Goal: Communication & Community: Answer question/provide support

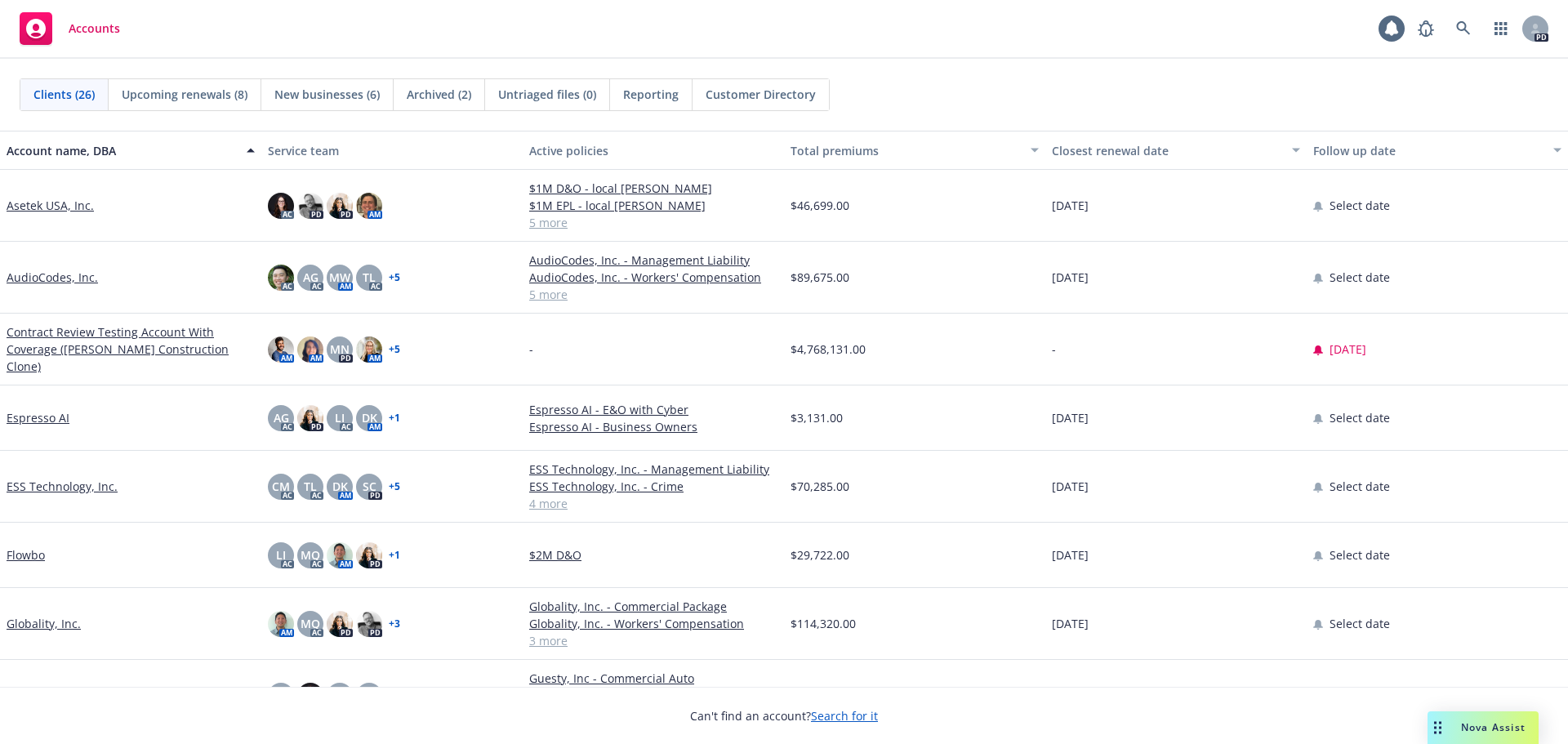
click at [1452, 723] on div "Nova Assist" at bounding box center [1494, 726] width 91 height 14
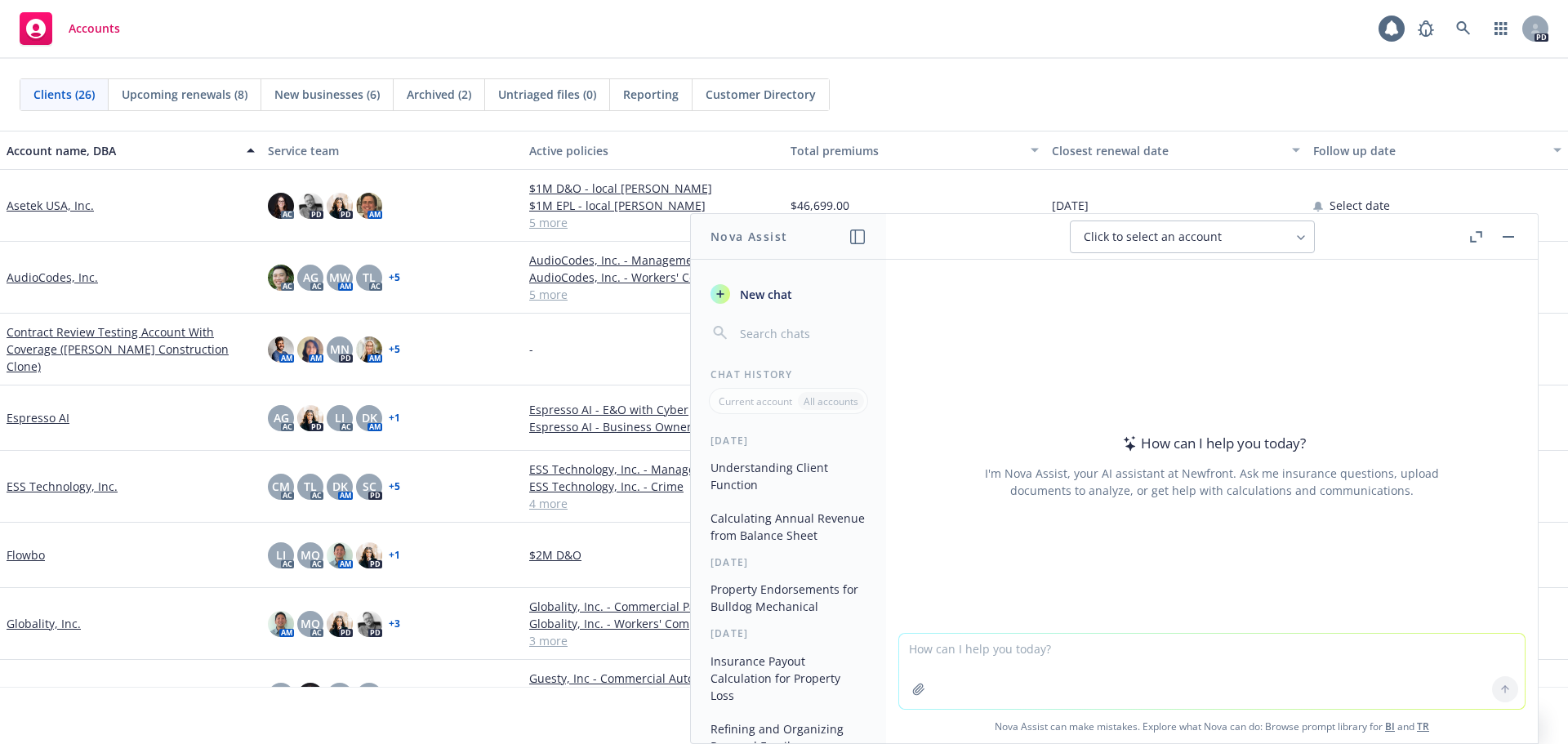
click at [1141, 652] on textarea at bounding box center [1212, 671] width 626 height 75
paste textarea "[URL][DOMAIN_NAME][PERSON_NAME][EMAIL_ADDRESS][DOMAIN_NAME]"
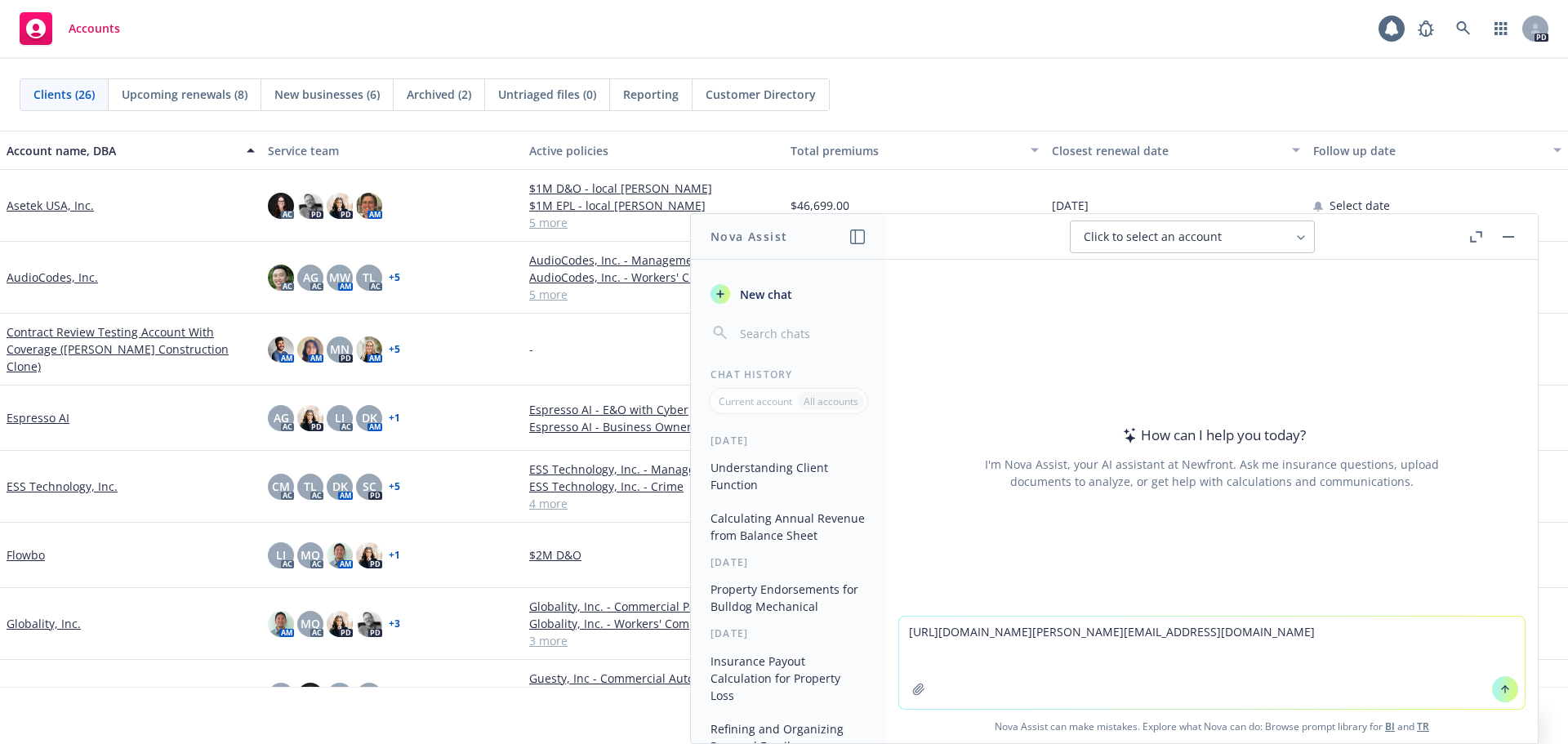
click at [901, 630] on textarea "[URL][DOMAIN_NAME][PERSON_NAME][EMAIL_ADDRESS][DOMAIN_NAME]" at bounding box center [1212, 663] width 626 height 92
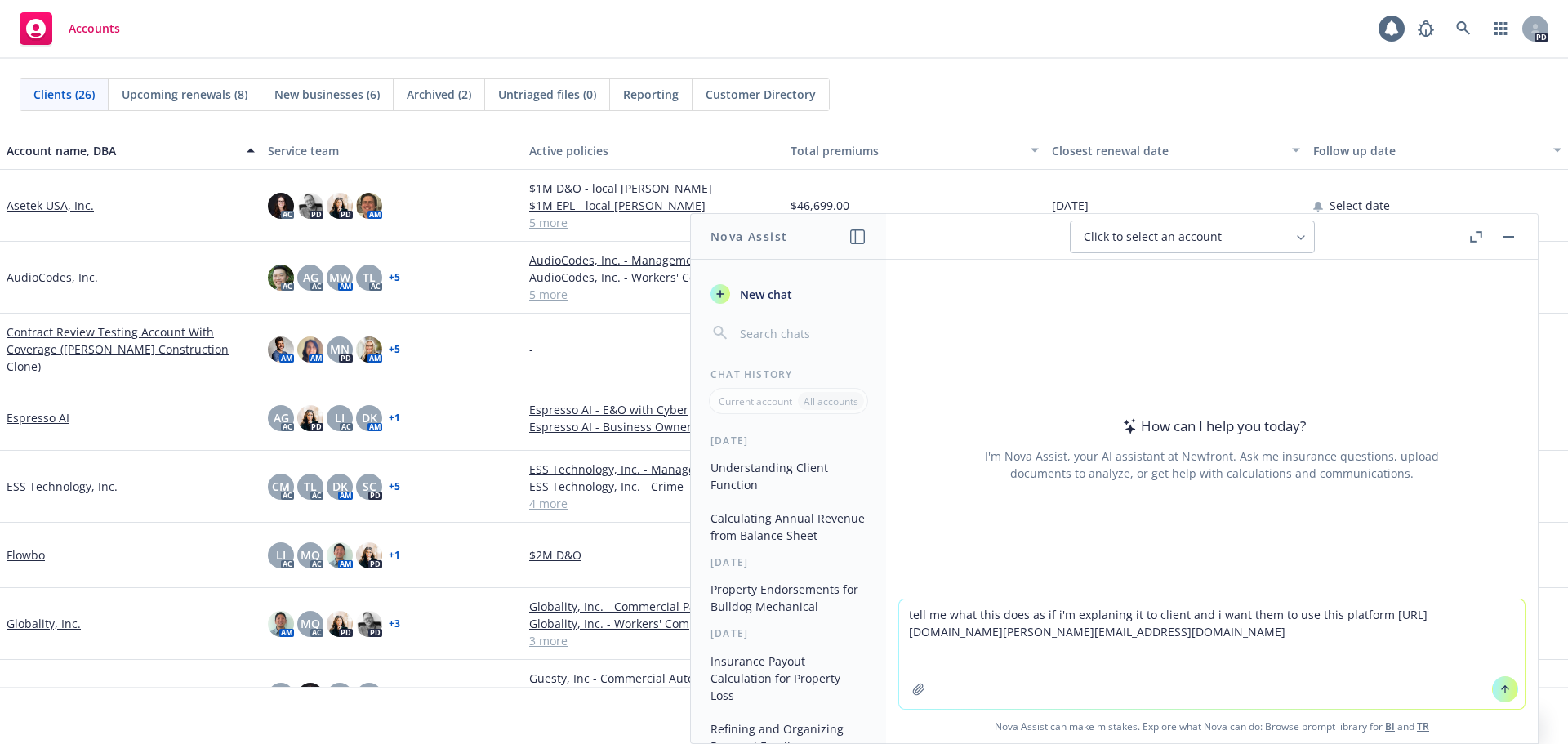
click at [1077, 611] on textarea "tell me what this does as if i'm explaning it to client and i want them to use …" at bounding box center [1212, 654] width 626 height 109
type textarea "tell me what this does as if i'm explaining it to client and i want them to use…"
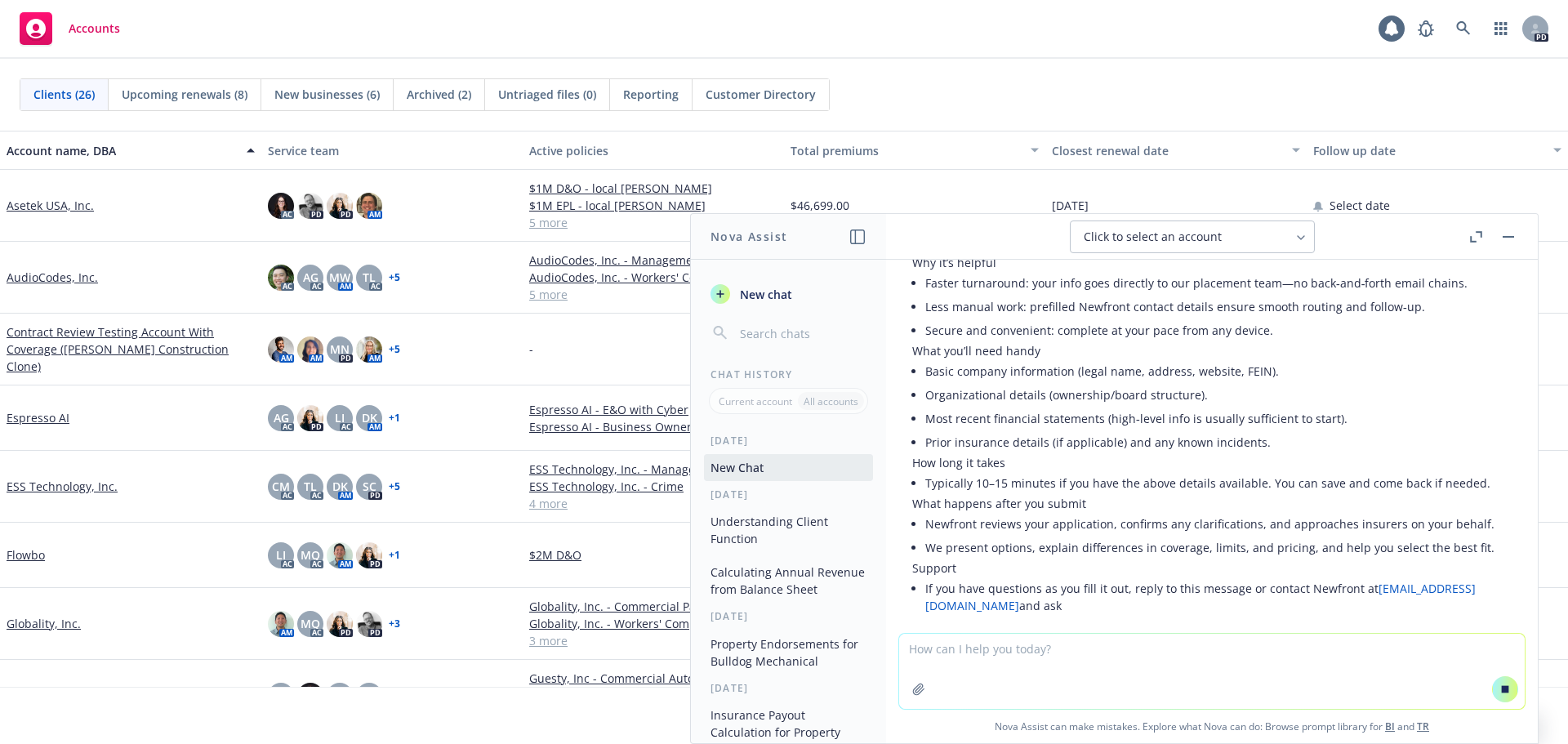
scroll to position [362, 0]
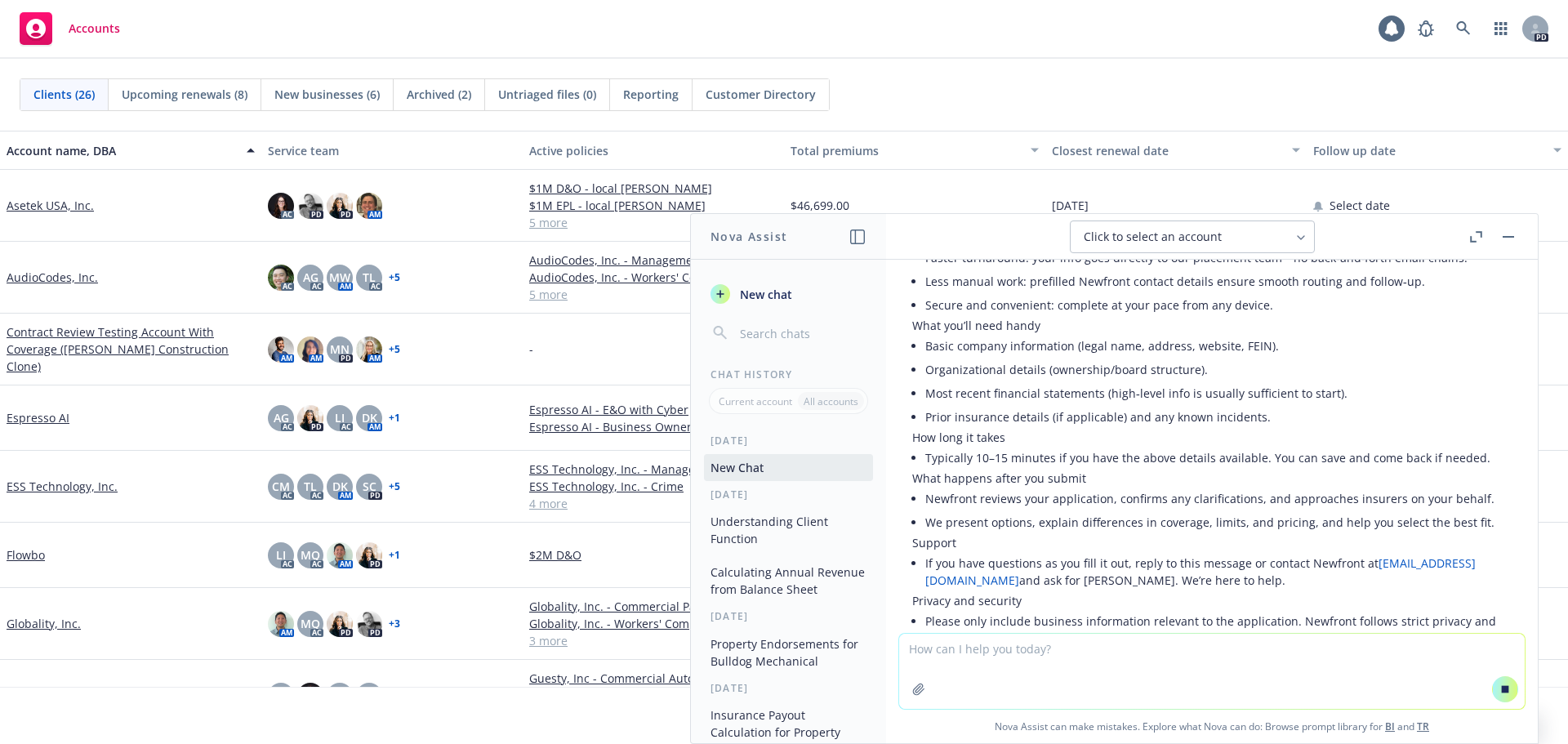
click at [937, 675] on textarea at bounding box center [1212, 671] width 626 height 75
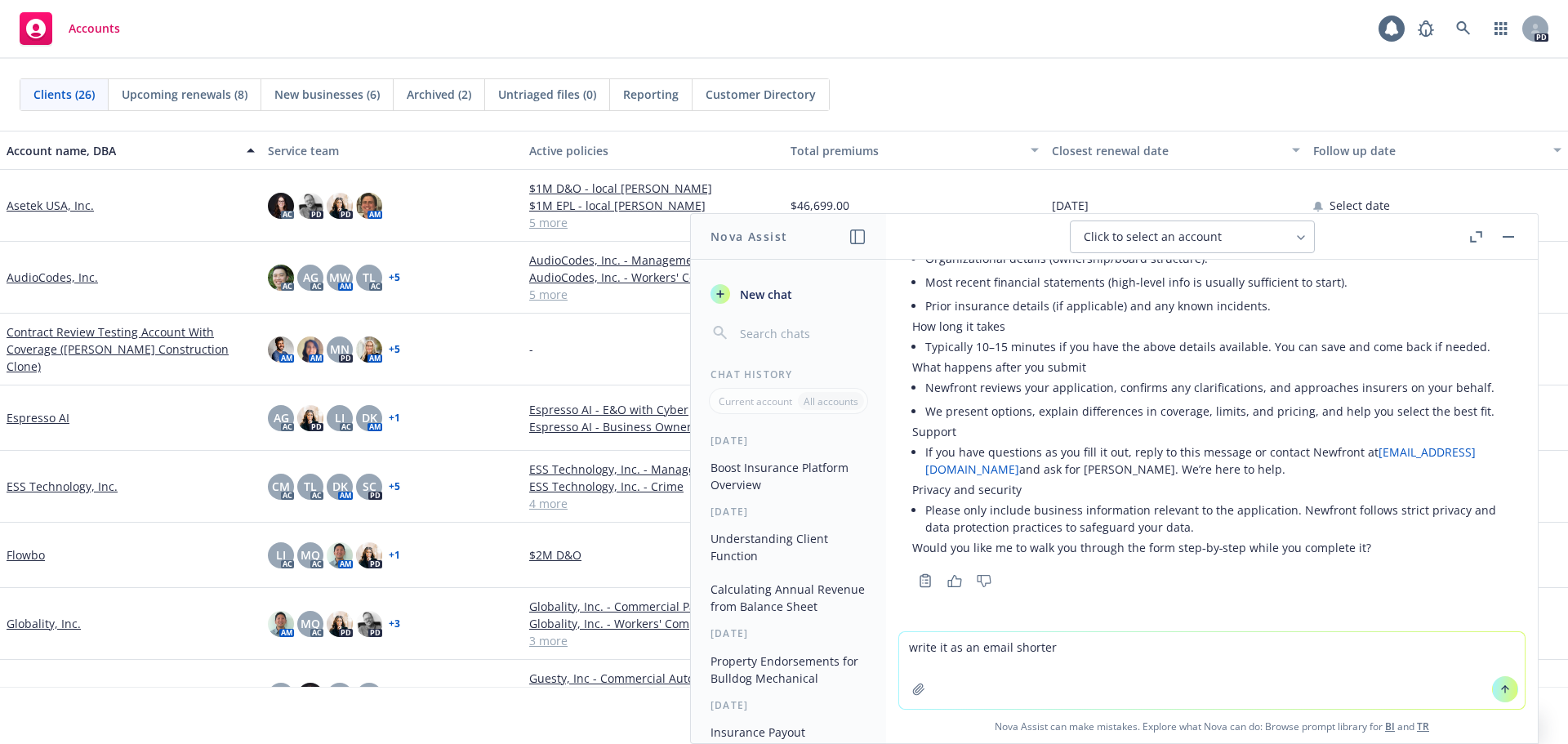
type textarea "write it as an email shorter"
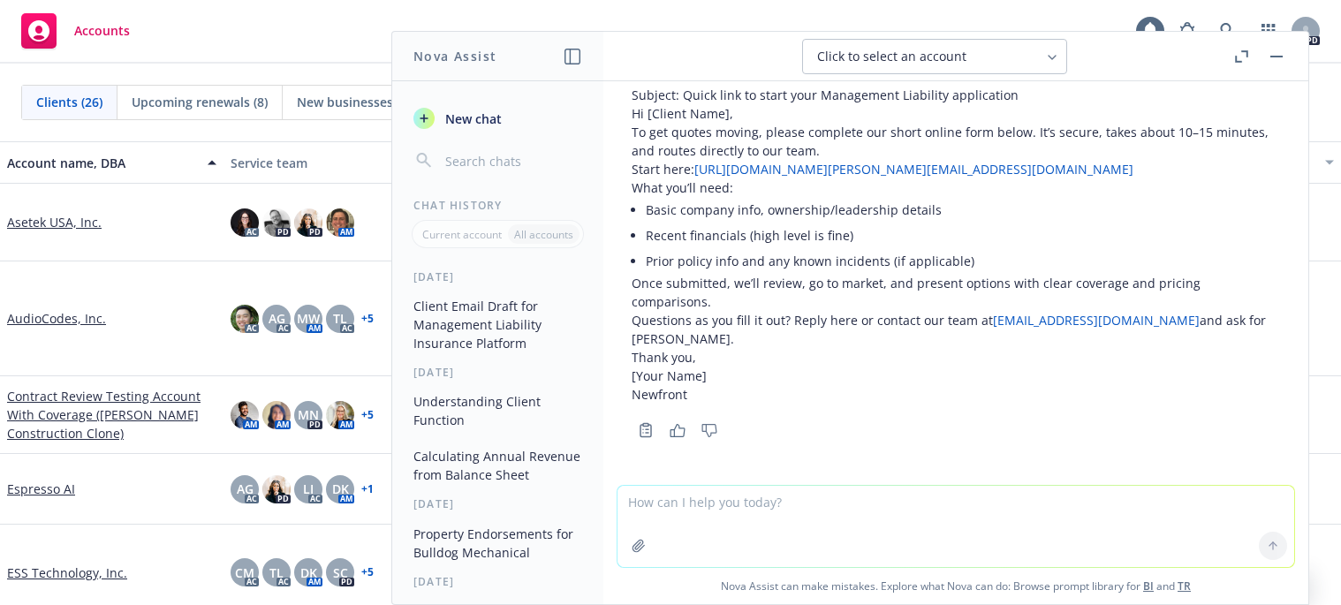
scroll to position [982, 0]
click at [780, 505] on textarea at bounding box center [956, 526] width 677 height 81
paste textarea "I hope you’re having a great week. Newfront just launched a more convenient way…"
type textarea "refine this and add the benefits to using this boost platform: I hope you’re ha…"
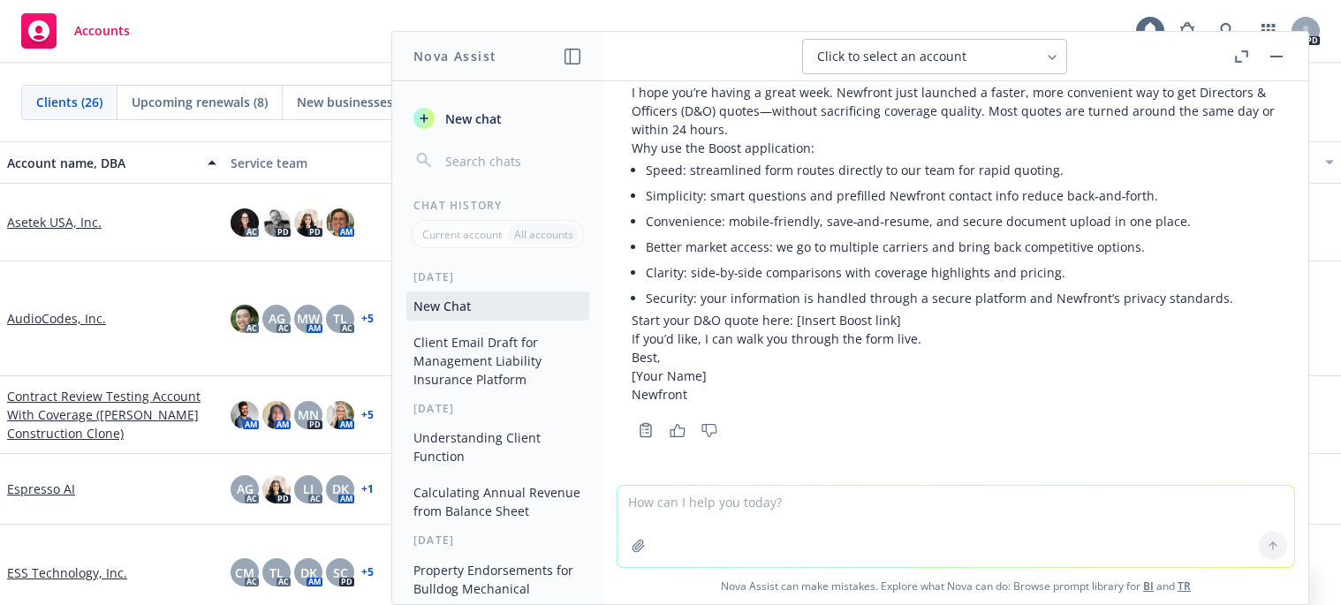
scroll to position [1498, 0]
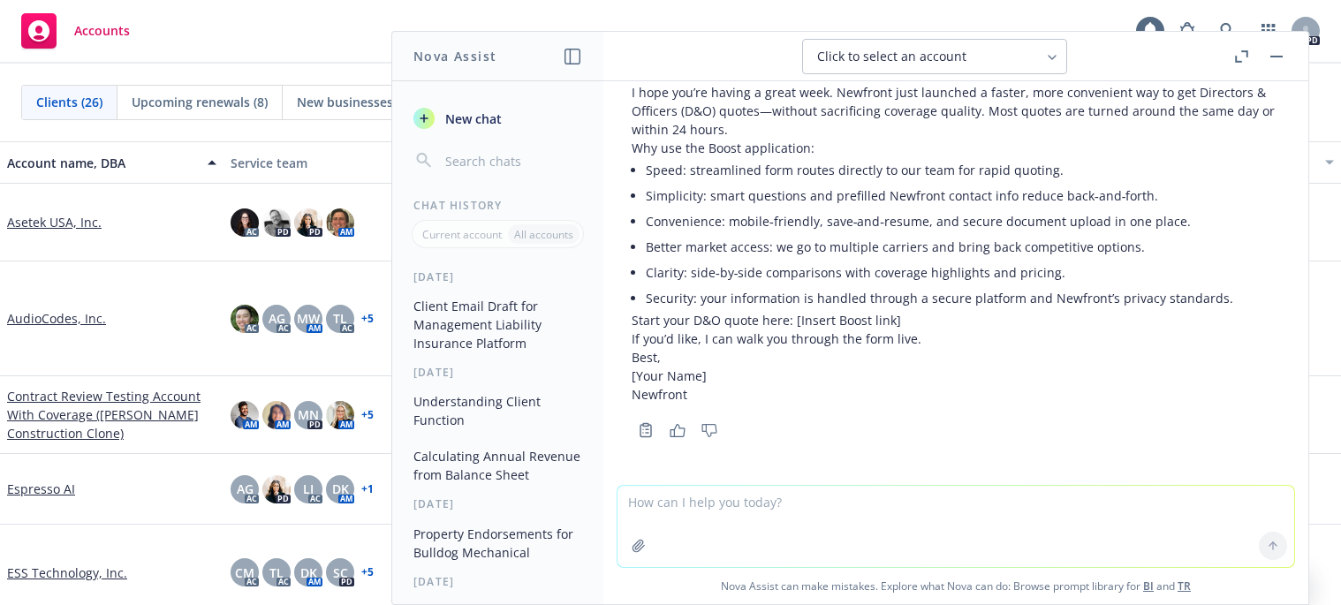
click at [665, 505] on textarea at bounding box center [956, 526] width 677 height 81
type textarea "p"
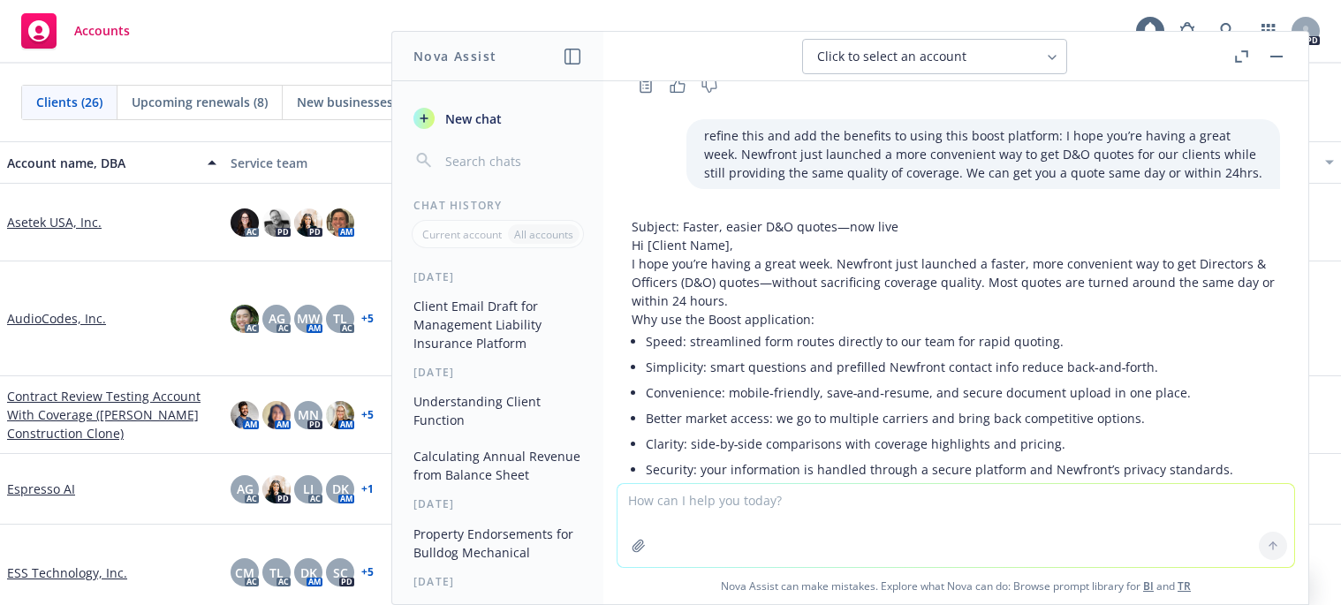
scroll to position [1321, 0]
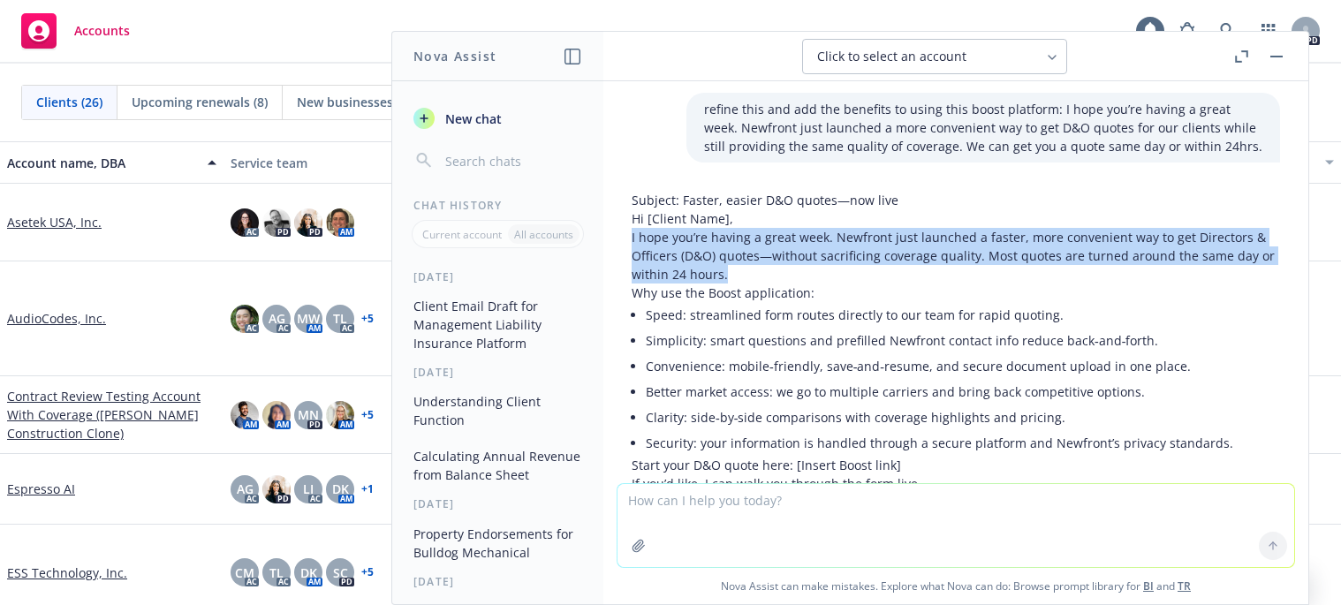
drag, startPoint x: 627, startPoint y: 251, endPoint x: 866, endPoint y: 284, distance: 240.8
click at [866, 284] on div "Subject: Faster, easier D&O quotes—now live Hi [Client Name], I hope you’re hav…" at bounding box center [956, 386] width 677 height 404
copy p "I hope you’re having a great week. Newfront just launched a faster, more conven…"
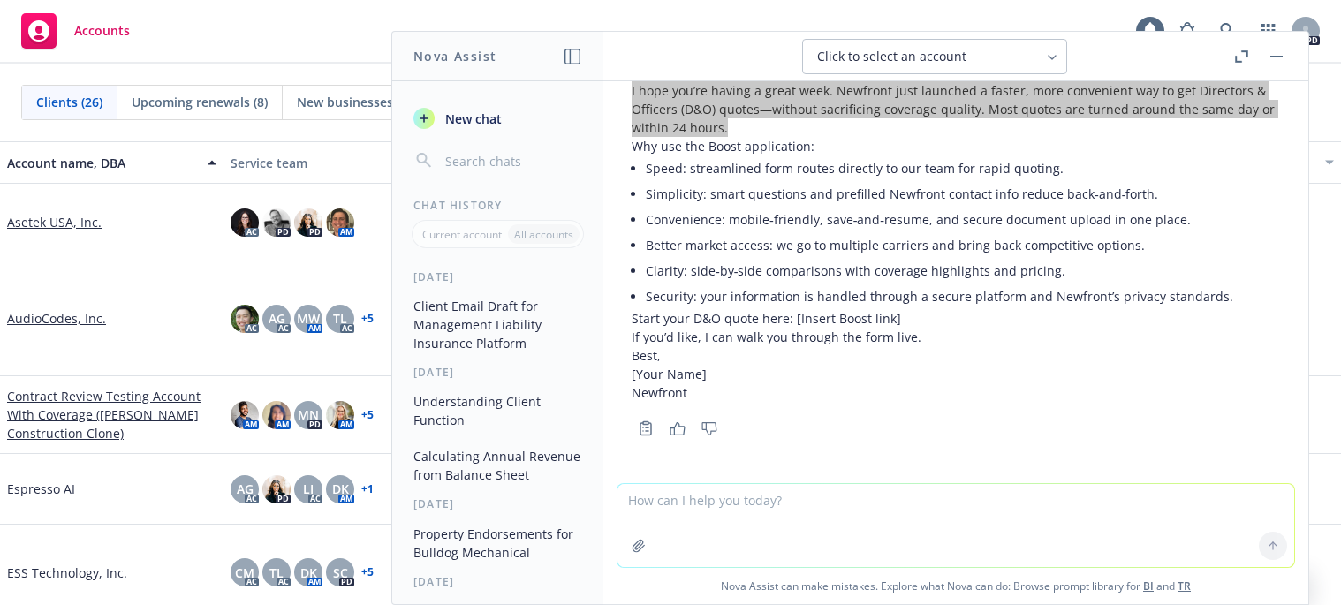
scroll to position [1499, 0]
